Goal: Transaction & Acquisition: Obtain resource

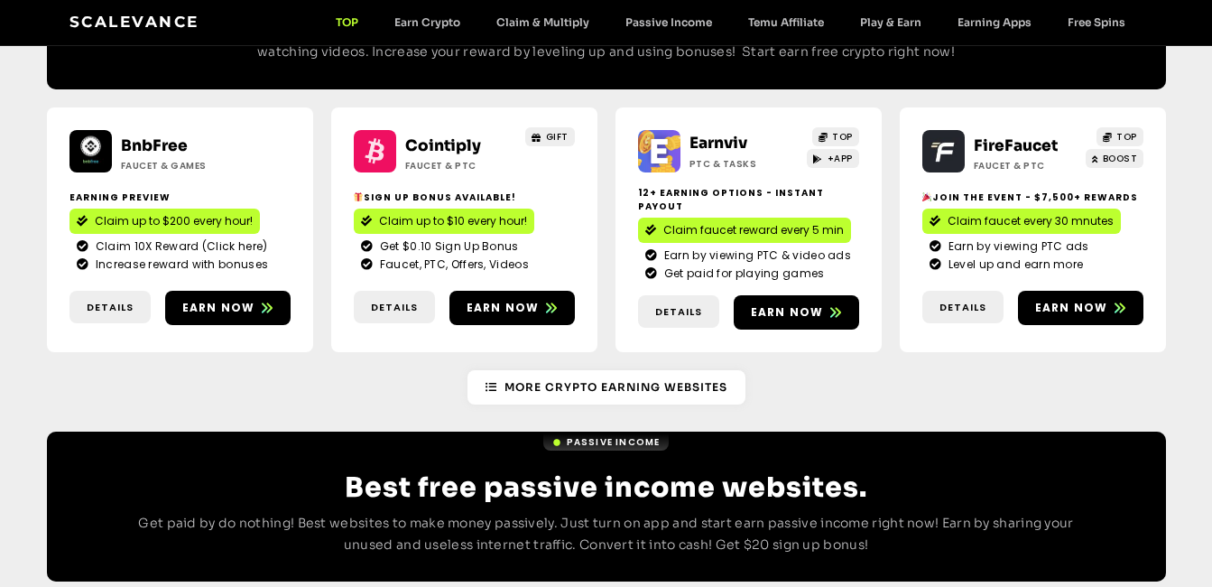
scroll to position [1722, 0]
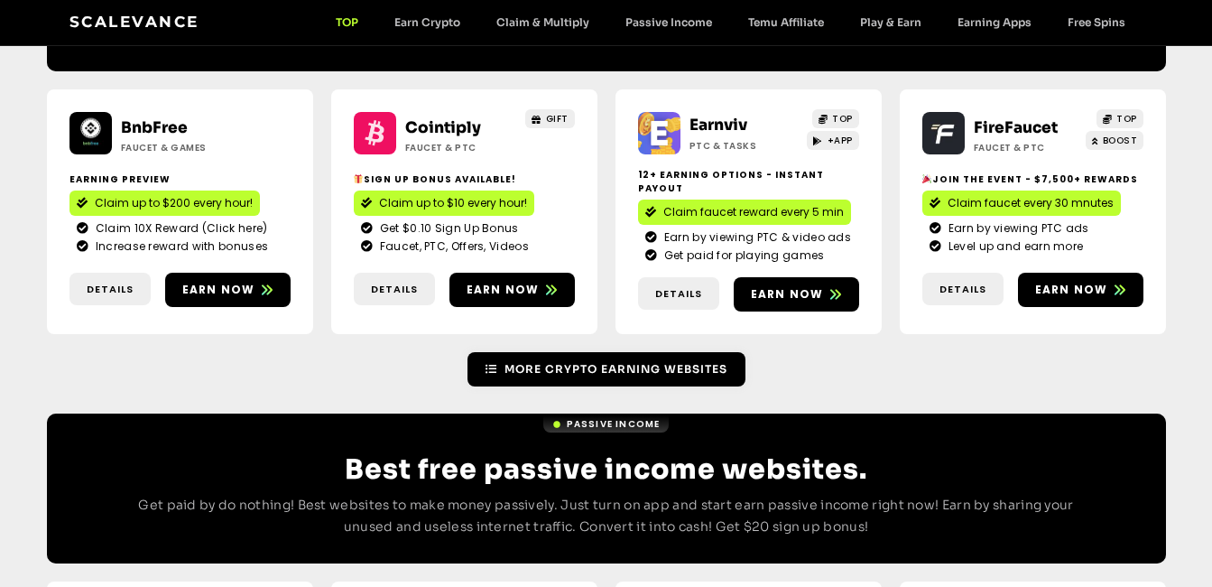
click at [645, 361] on span "More Crypto earning Websites" at bounding box center [615, 369] width 223 height 16
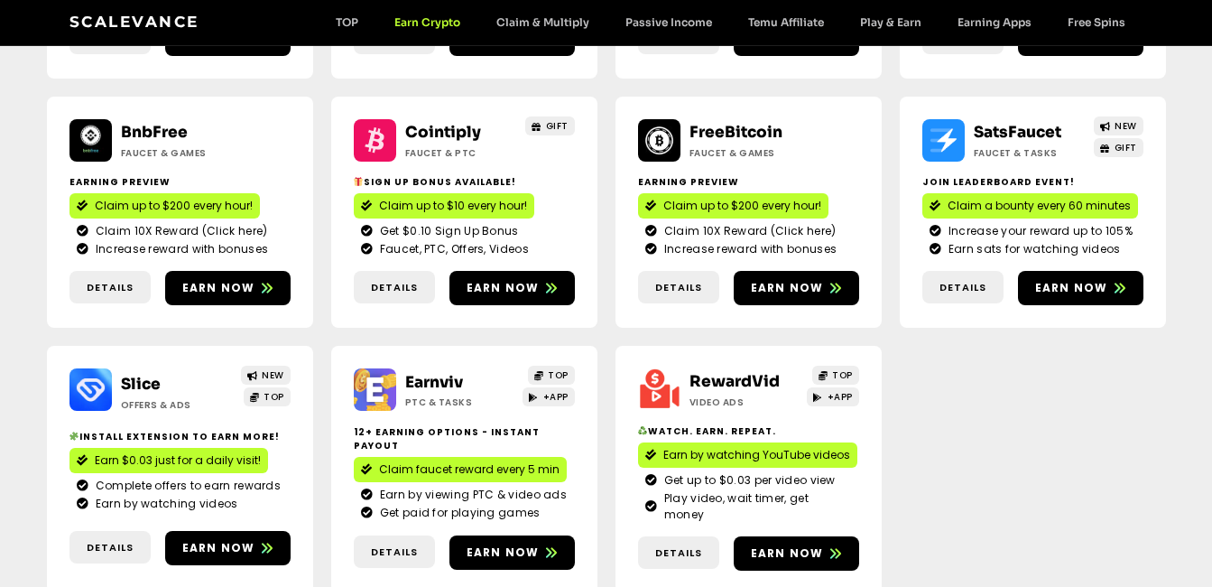
scroll to position [513, 0]
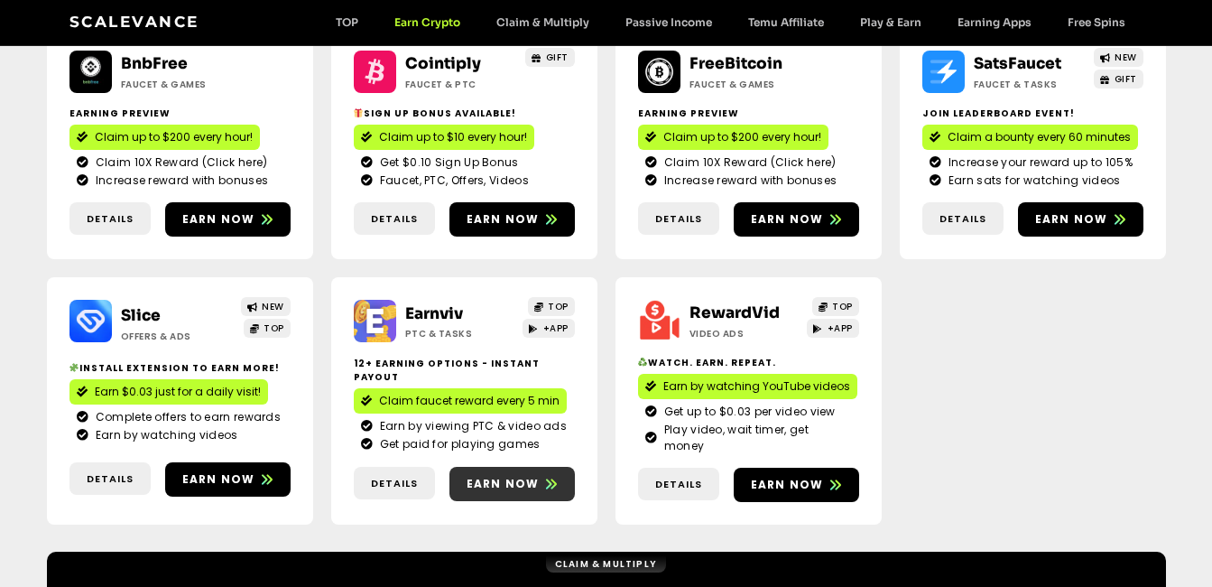
click at [487, 476] on span "Earn now" at bounding box center [503, 484] width 73 height 16
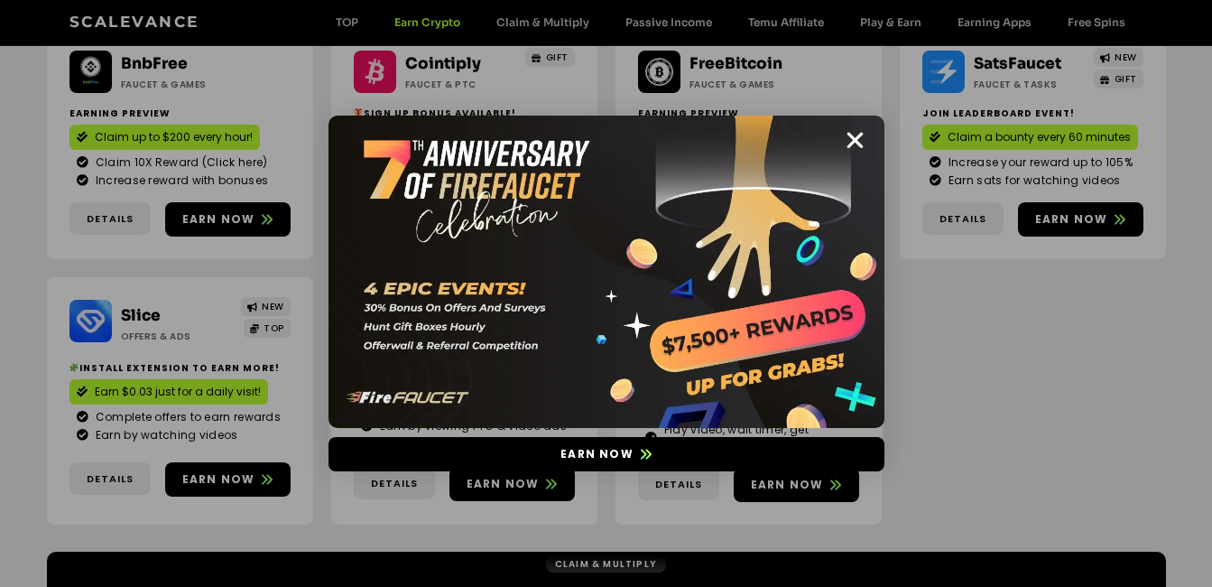
click at [855, 138] on icon "Close" at bounding box center [855, 140] width 23 height 23
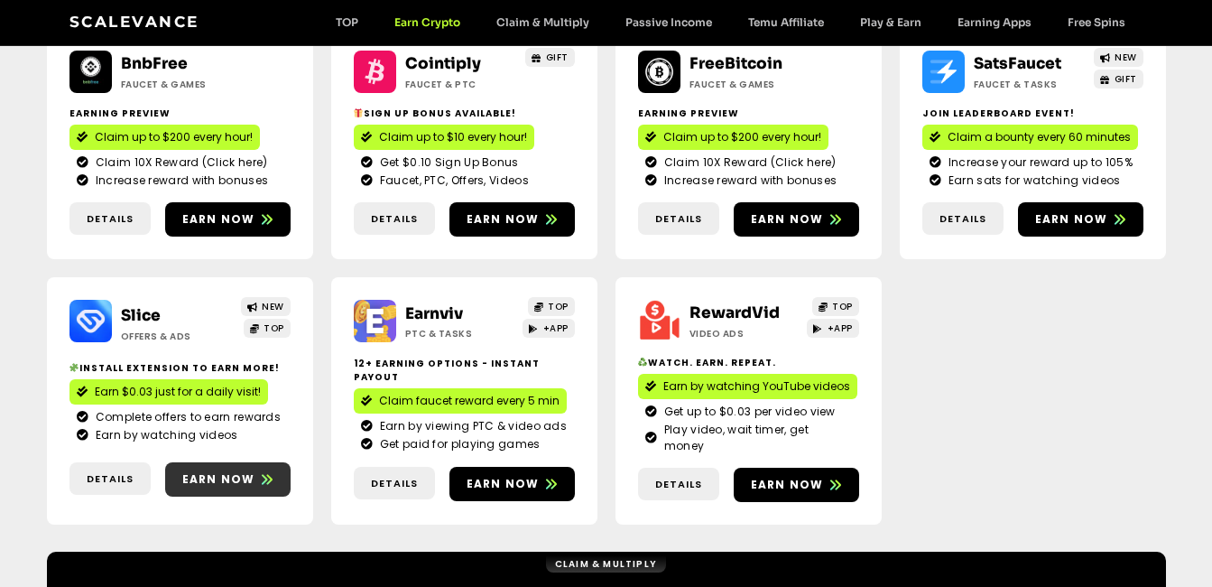
click at [207, 471] on span "Earn now" at bounding box center [218, 479] width 73 height 16
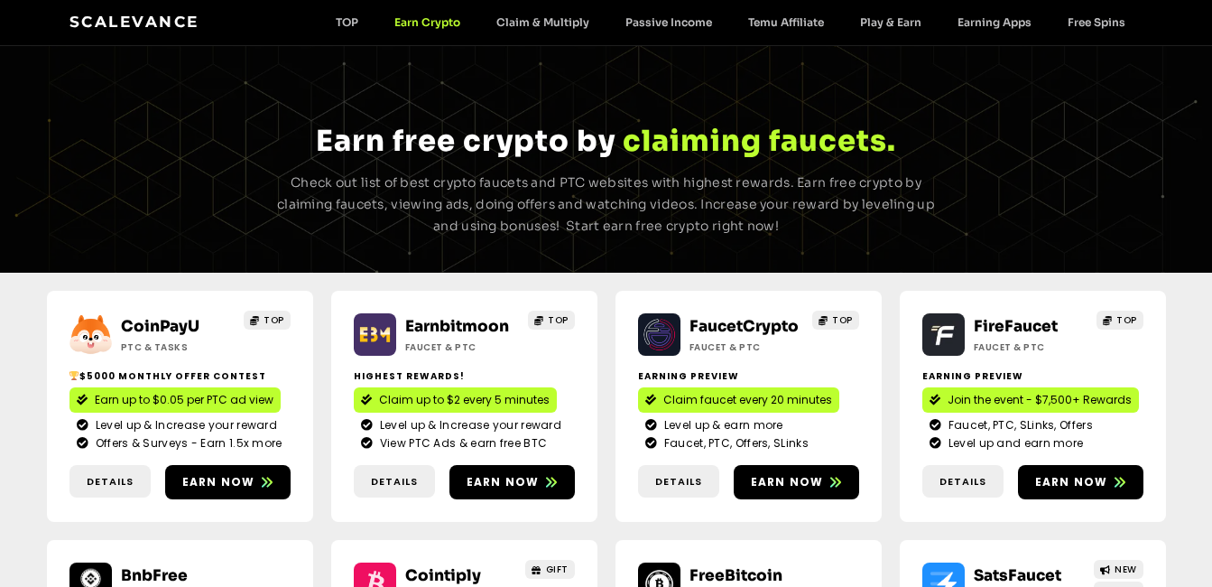
scroll to position [0, 0]
